Goal: Task Accomplishment & Management: Manage account settings

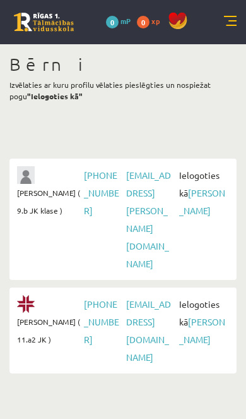
click at [210, 193] on link "[PERSON_NAME]" at bounding box center [202, 201] width 46 height 29
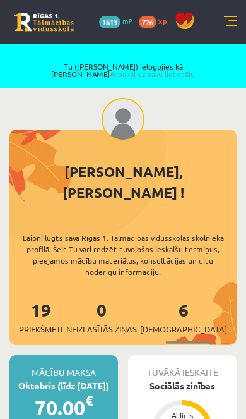
click at [231, 16] on link at bounding box center [230, 22] width 13 height 13
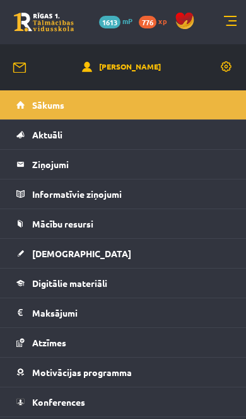
click at [80, 222] on span "Mācību resursi" at bounding box center [62, 223] width 61 height 11
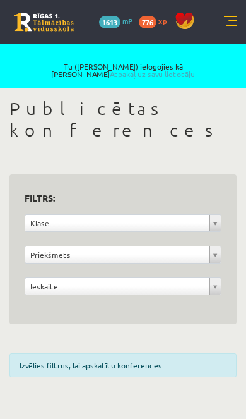
click at [229, 28] on link at bounding box center [230, 22] width 13 height 13
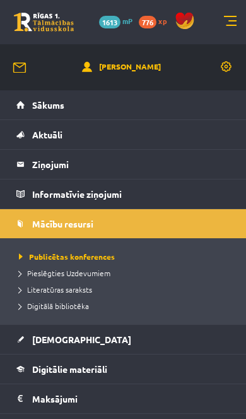
click at [73, 303] on span "Digitālā bibliotēka" at bounding box center [54, 306] width 70 height 10
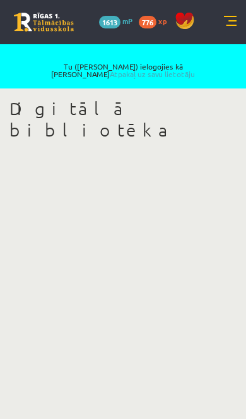
click at [228, 20] on link at bounding box center [230, 22] width 13 height 13
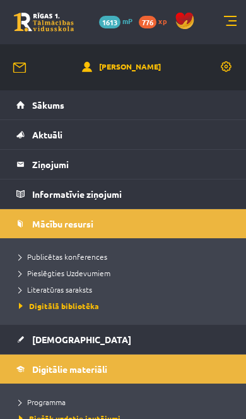
click at [225, 57] on div "[PERSON_NAME]" at bounding box center [123, 67] width 246 height 46
click at [227, 66] on link at bounding box center [227, 67] width 13 height 13
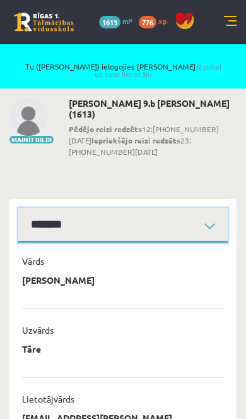
click at [116, 214] on select "**********" at bounding box center [123, 225] width 210 height 35
select select "**********"
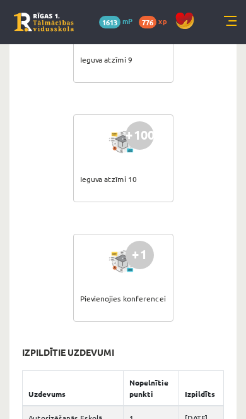
scroll to position [2223, 0]
